Goal: Task Accomplishment & Management: Use online tool/utility

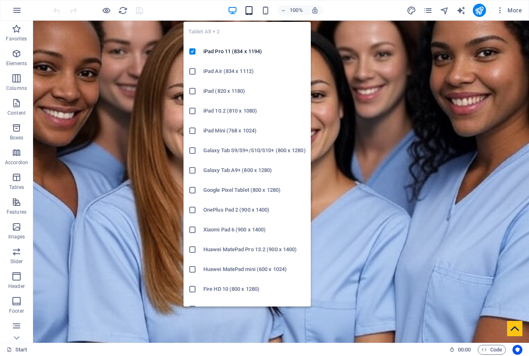
click at [246, 10] on icon "button" at bounding box center [249, 11] width 10 height 10
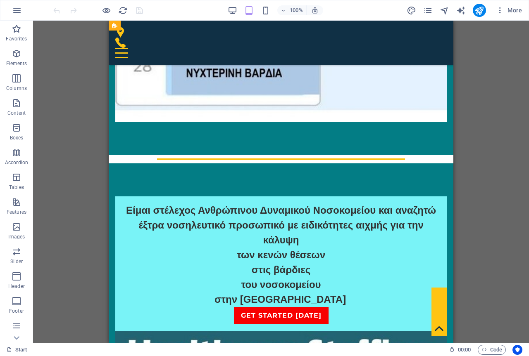
scroll to position [950, 0]
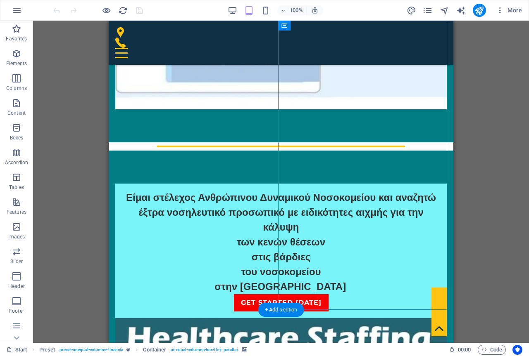
select select "px"
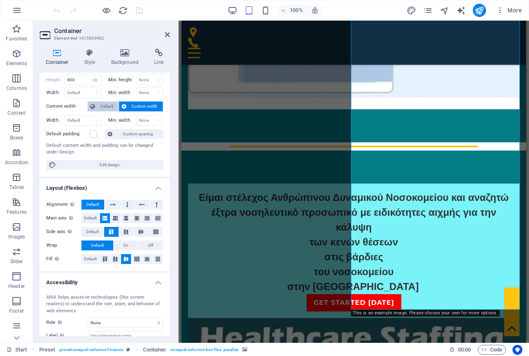
scroll to position [0, 0]
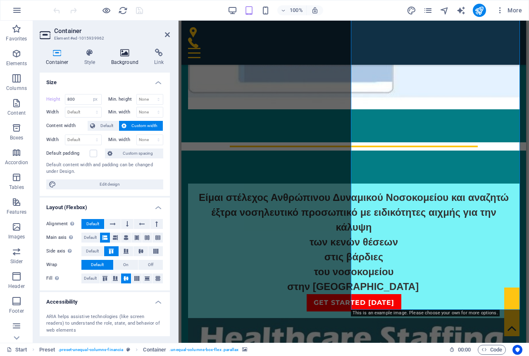
click at [117, 60] on h4 "Background" at bounding box center [126, 57] width 43 height 17
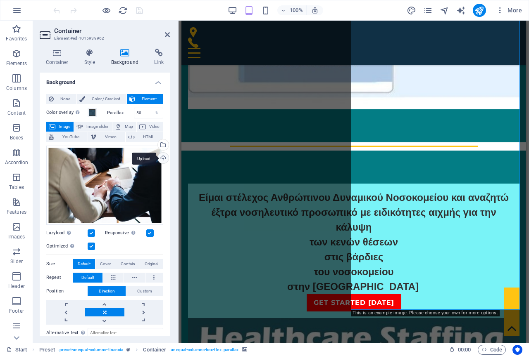
click at [160, 157] on div "Upload" at bounding box center [162, 159] width 12 height 12
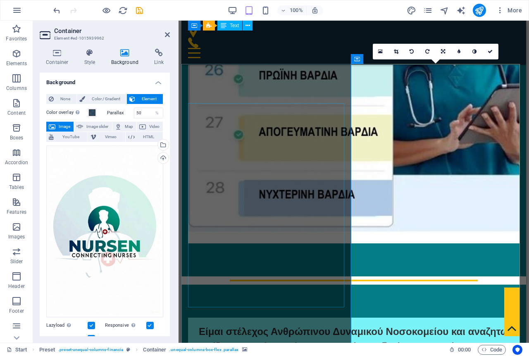
scroll to position [785, 0]
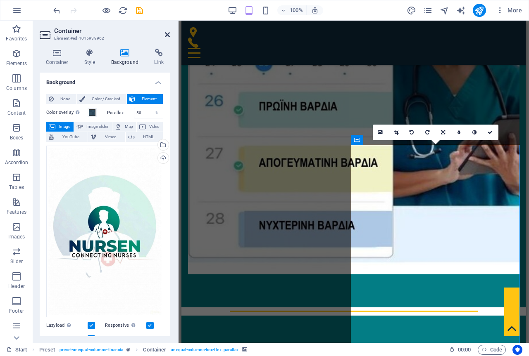
click at [166, 36] on icon at bounding box center [167, 34] width 5 height 7
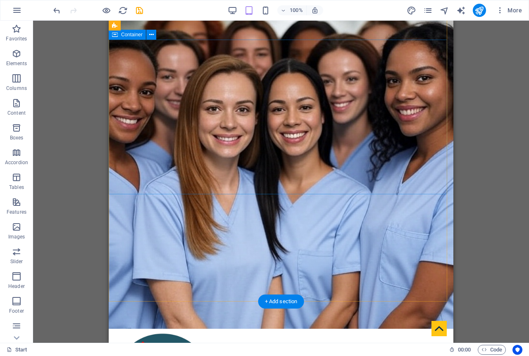
scroll to position [0, 0]
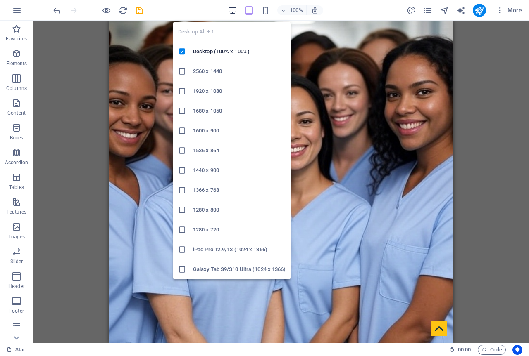
click at [233, 9] on icon "button" at bounding box center [233, 11] width 10 height 10
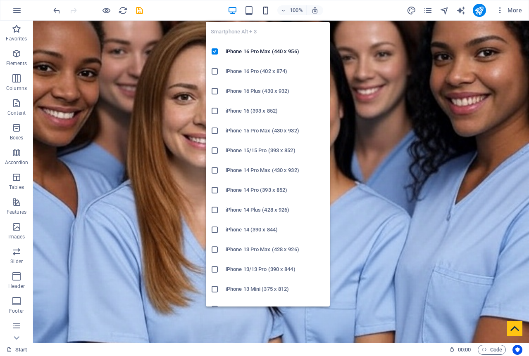
click at [268, 9] on icon "button" at bounding box center [266, 11] width 10 height 10
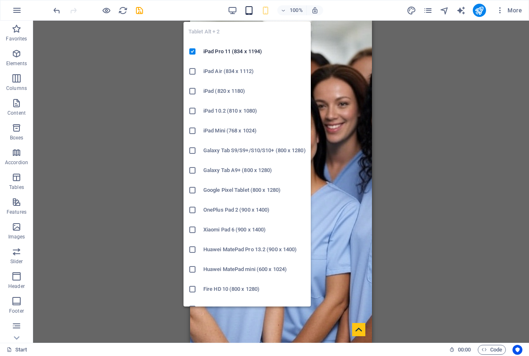
click at [249, 12] on icon "button" at bounding box center [249, 11] width 10 height 10
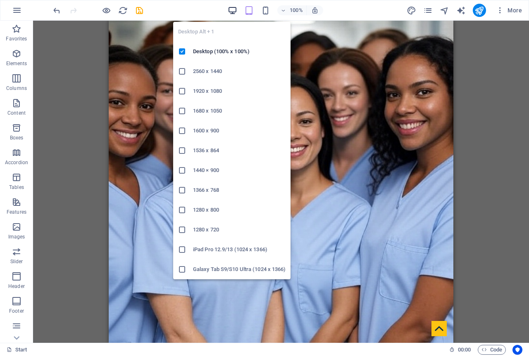
click at [231, 9] on icon "button" at bounding box center [233, 11] width 10 height 10
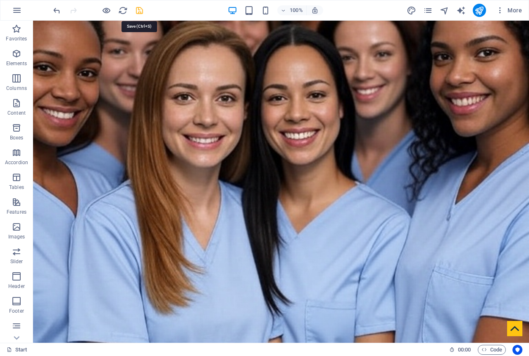
click at [141, 11] on icon "save" at bounding box center [140, 11] width 10 height 10
checkbox input "false"
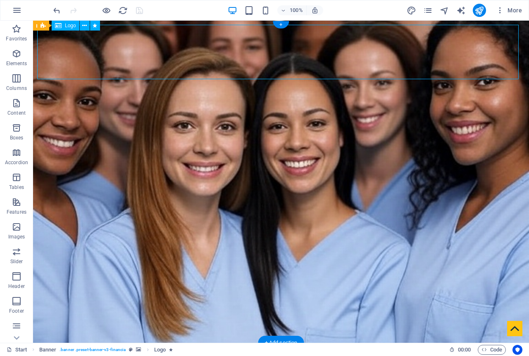
select select "px"
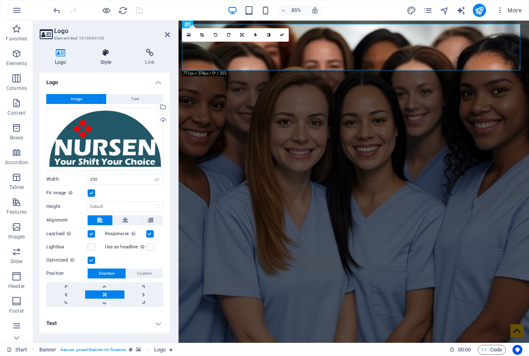
click at [109, 59] on h4 "Style" at bounding box center [107, 57] width 45 height 17
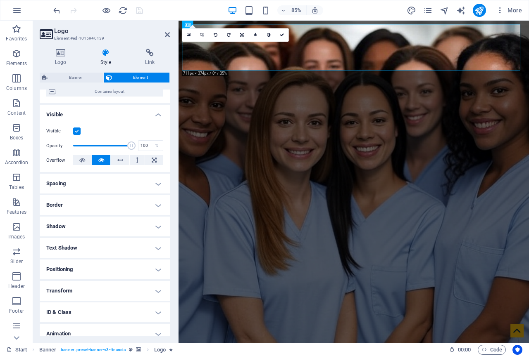
scroll to position [83, 0]
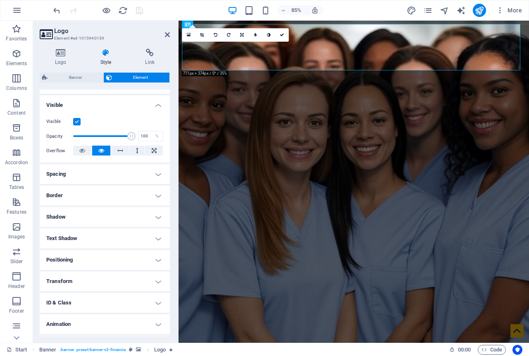
click at [72, 171] on h4 "Spacing" at bounding box center [105, 174] width 130 height 20
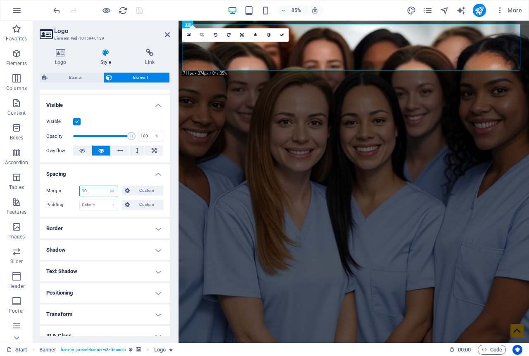
click at [98, 192] on input "10" at bounding box center [99, 191] width 38 height 10
click at [114, 192] on select "Default auto px % rem vw vh Custom" at bounding box center [112, 191] width 12 height 10
select select "auto"
click at [106, 186] on select "Default auto px % rem vw vh Custom" at bounding box center [112, 191] width 12 height 10
select select "DISABLED_OPTION_VALUE"
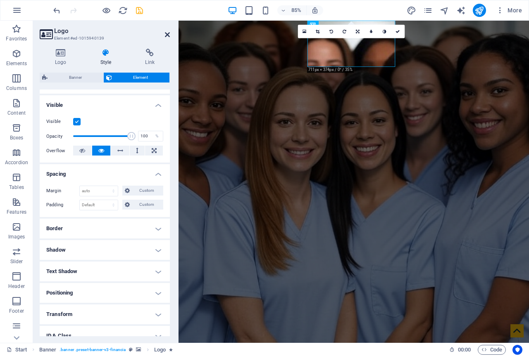
click at [166, 33] on icon at bounding box center [167, 34] width 5 height 7
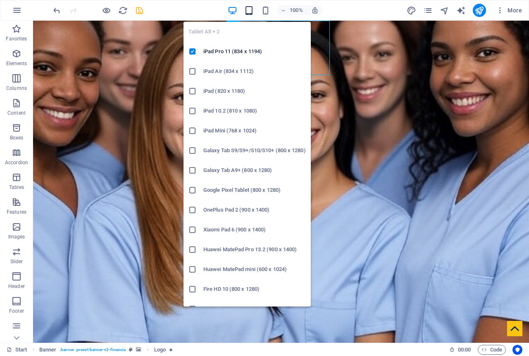
click at [253, 9] on icon "button" at bounding box center [249, 11] width 10 height 10
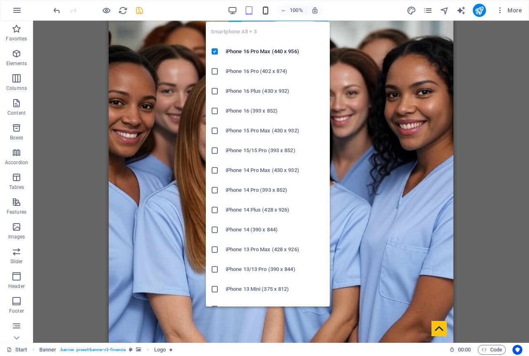
click at [267, 8] on icon "button" at bounding box center [266, 11] width 10 height 10
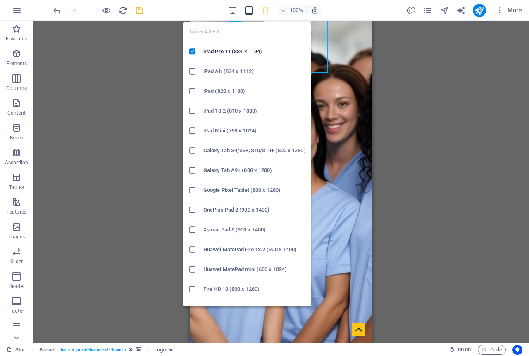
click at [251, 10] on icon "button" at bounding box center [249, 11] width 10 height 10
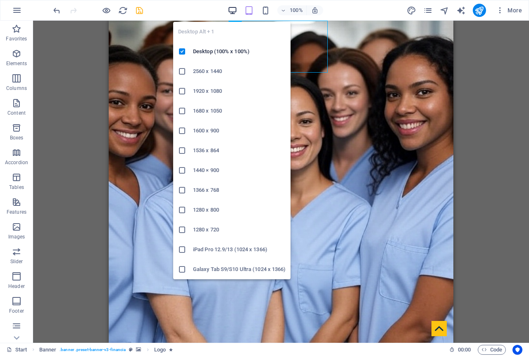
click at [232, 8] on icon "button" at bounding box center [233, 11] width 10 height 10
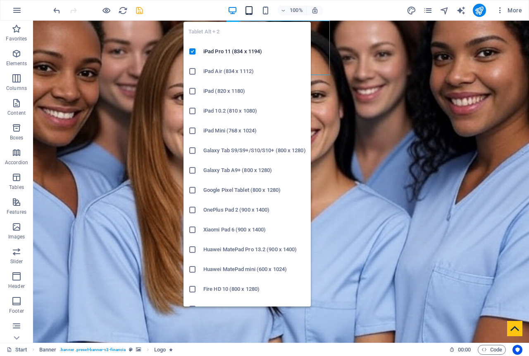
click at [250, 10] on icon "button" at bounding box center [249, 11] width 10 height 10
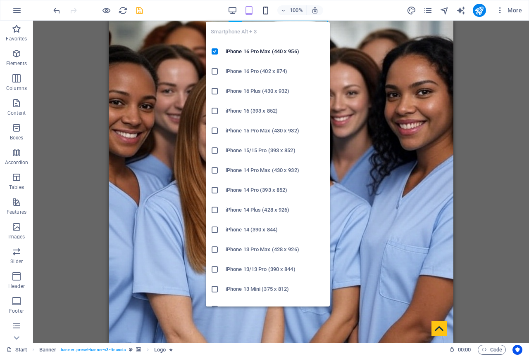
click at [265, 10] on icon "button" at bounding box center [266, 11] width 10 height 10
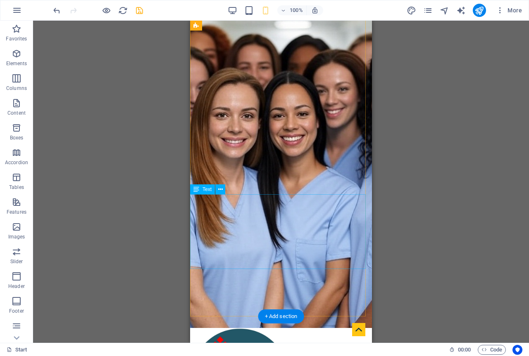
scroll to position [0, 0]
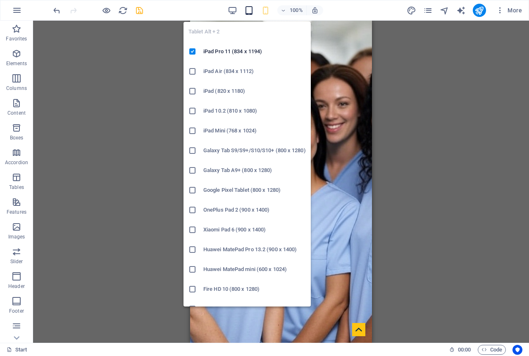
click at [251, 10] on icon "button" at bounding box center [249, 11] width 10 height 10
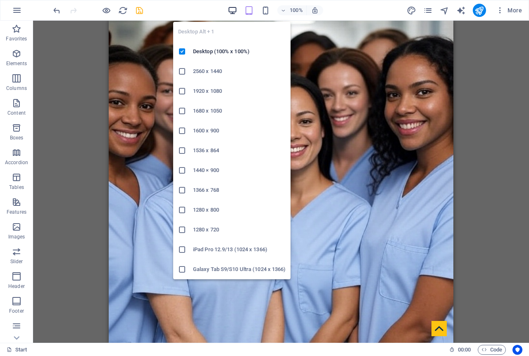
click at [234, 11] on icon "button" at bounding box center [233, 11] width 10 height 10
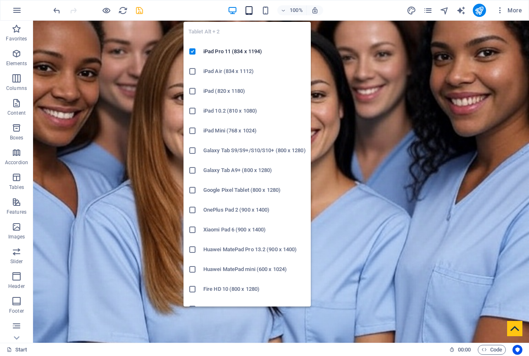
click at [249, 7] on icon "button" at bounding box center [249, 11] width 10 height 10
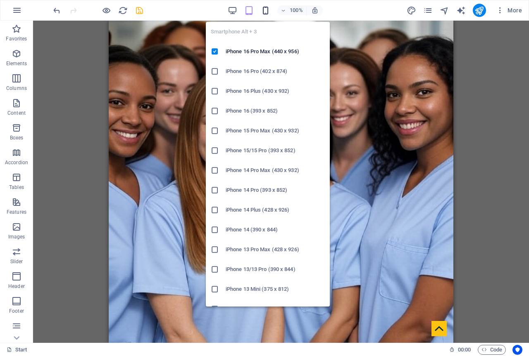
click at [264, 9] on icon "button" at bounding box center [266, 11] width 10 height 10
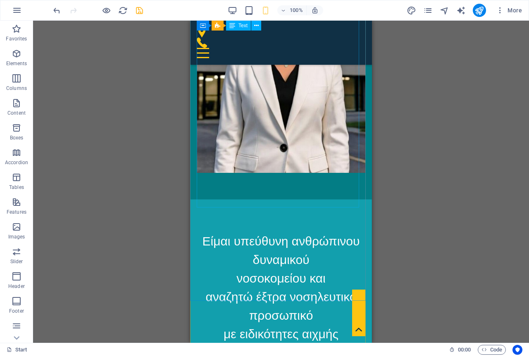
scroll to position [1157, 0]
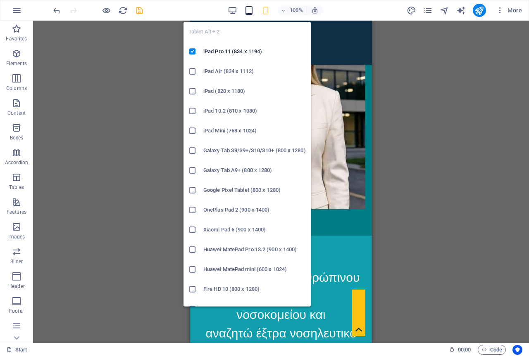
click at [250, 7] on icon "button" at bounding box center [249, 11] width 10 height 10
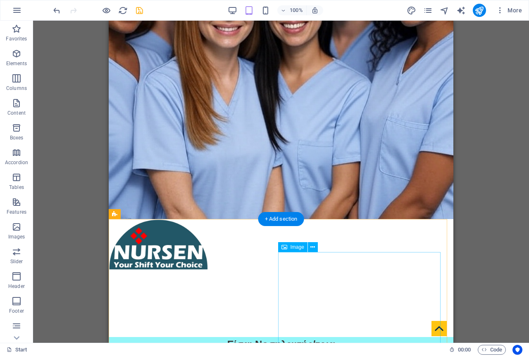
scroll to position [0, 0]
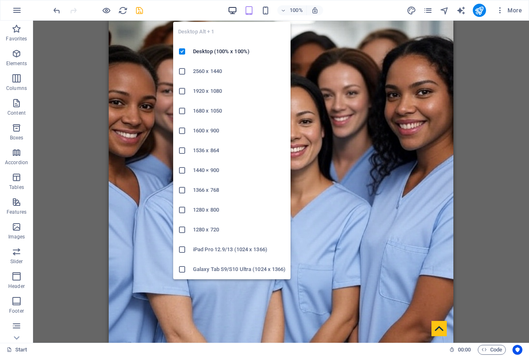
click at [235, 9] on icon "button" at bounding box center [233, 11] width 10 height 10
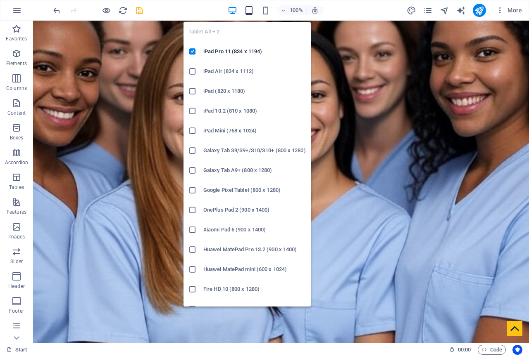
click at [250, 9] on icon "button" at bounding box center [249, 11] width 10 height 10
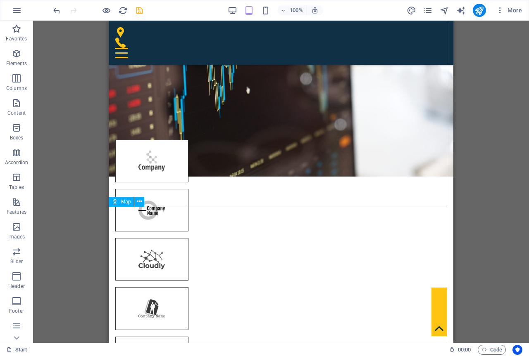
scroll to position [3305, 0]
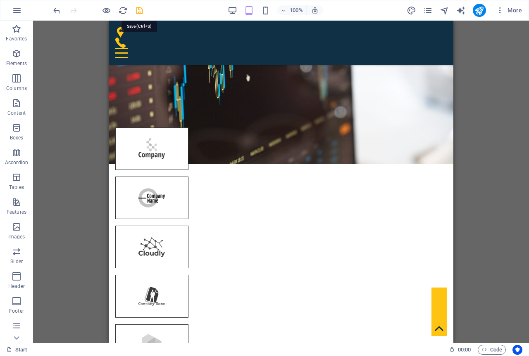
click at [139, 11] on icon "save" at bounding box center [140, 11] width 10 height 10
checkbox input "false"
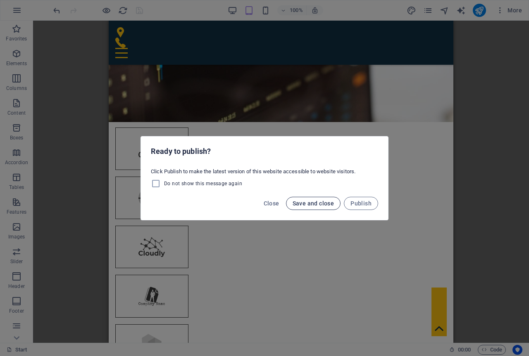
click at [333, 203] on span "Save and close" at bounding box center [313, 203] width 42 height 7
